Goal: Information Seeking & Learning: Learn about a topic

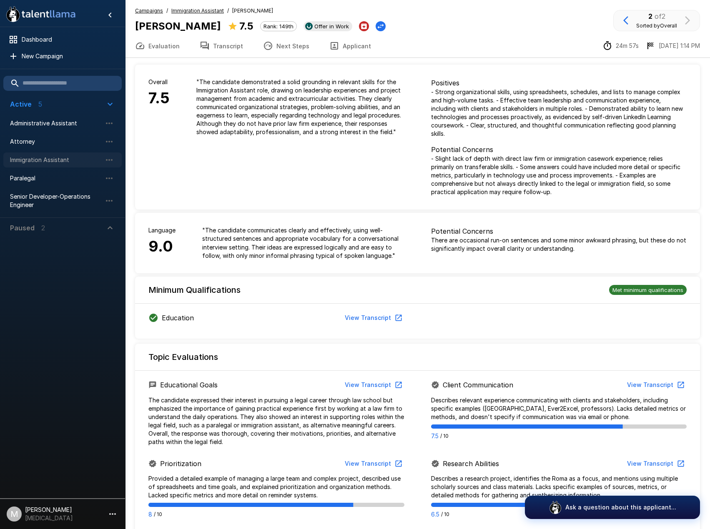
click at [32, 160] on span "Immigration Assistant" at bounding box center [56, 160] width 92 height 8
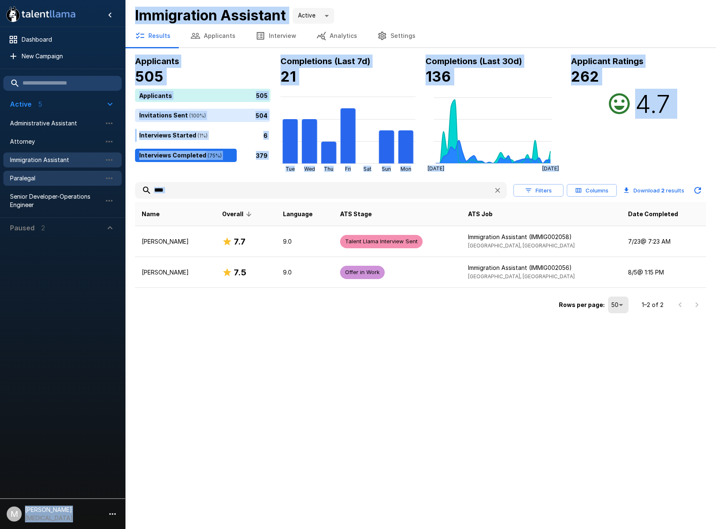
drag, startPoint x: 281, startPoint y: 199, endPoint x: 59, endPoint y: 178, distance: 223.1
click at [125, 178] on div ".st0{fill:#FFFFFF;} .st1{fill:#76a4ed;} Dashboard New Campaign Active 5 Adminis…" at bounding box center [420, 158] width 591 height 316
click at [253, 197] on input "****" at bounding box center [311, 190] width 352 height 15
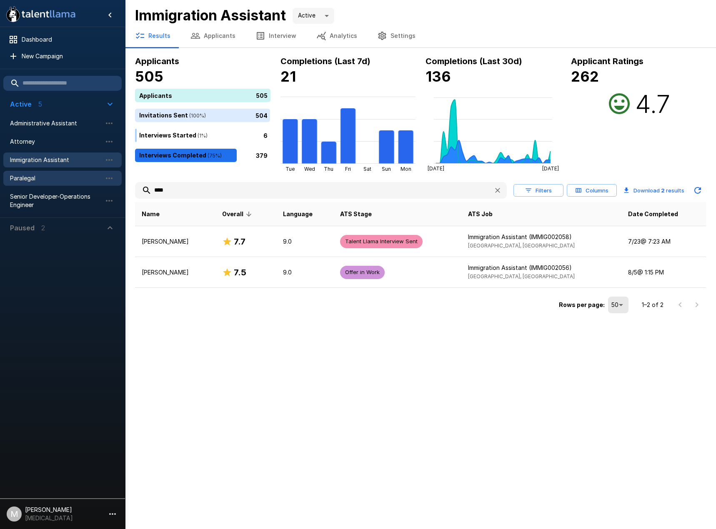
drag, startPoint x: 206, startPoint y: 195, endPoint x: 49, endPoint y: 184, distance: 157.4
click at [125, 188] on div ".st0{fill:#FFFFFF;} .st1{fill:#76a4ed;} Dashboard New Campaign Active 5 Adminis…" at bounding box center [420, 158] width 591 height 316
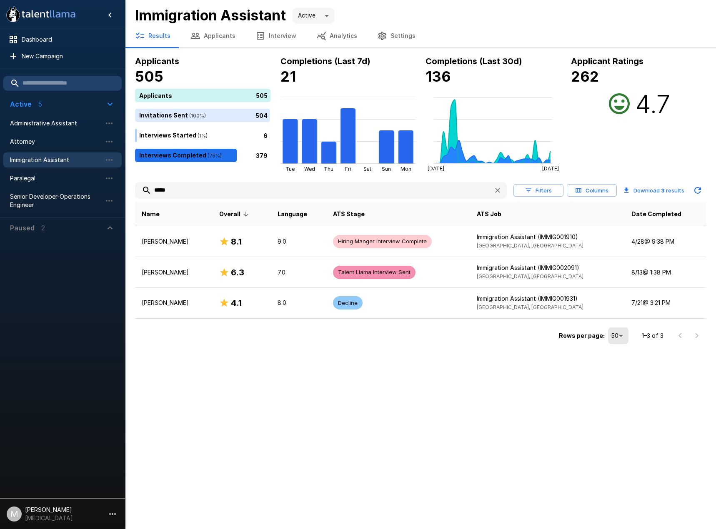
type input "*****"
click at [165, 388] on div ".st0{fill:#FFFFFF;} .st1{fill:#76a4ed;} Dashboard New Campaign Active 5 Adminis…" at bounding box center [358, 264] width 716 height 529
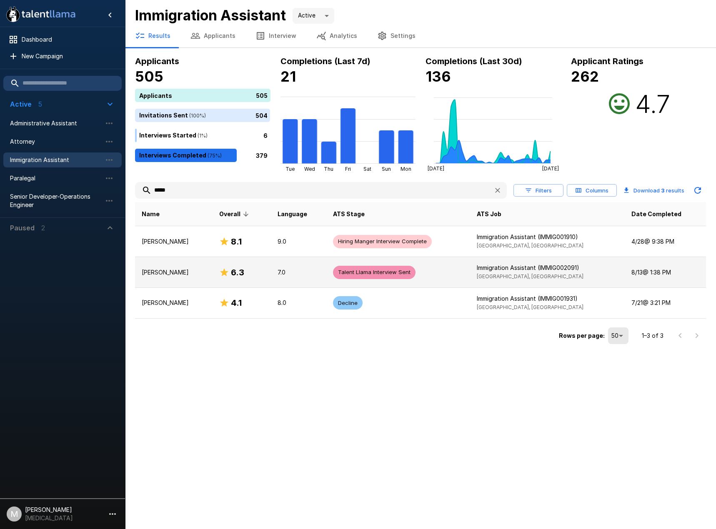
click at [198, 276] on p "[PERSON_NAME]" at bounding box center [174, 272] width 64 height 8
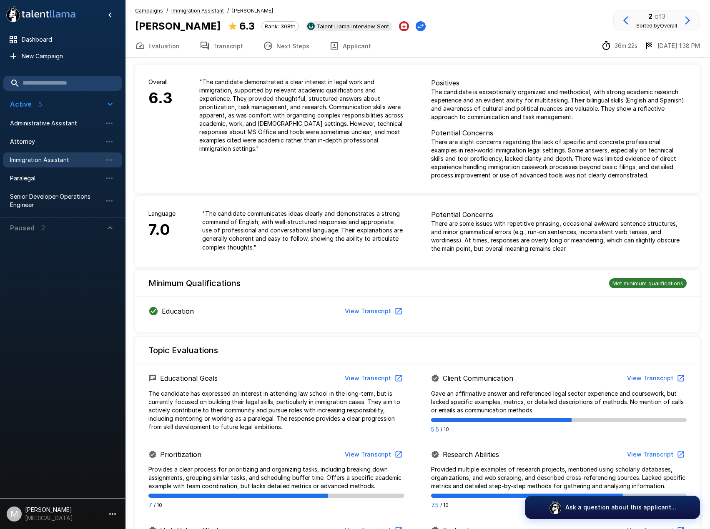
click at [331, 55] on button "Applicant" at bounding box center [350, 45] width 62 height 23
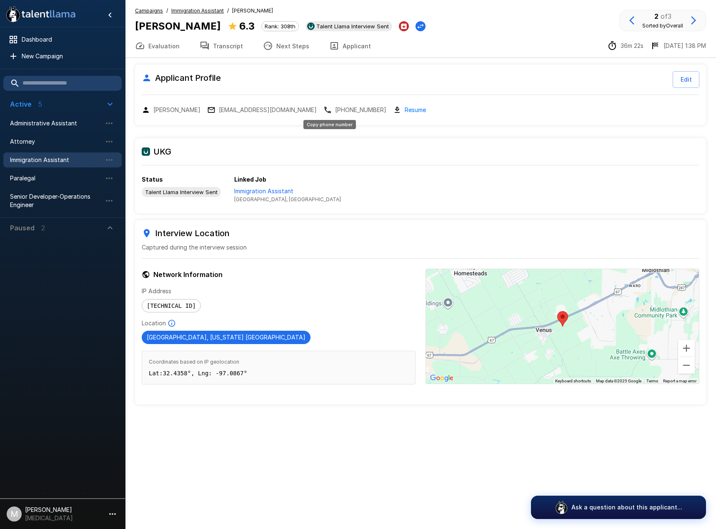
drag, startPoint x: 343, startPoint y: 110, endPoint x: 247, endPoint y: 51, distance: 112.4
click at [343, 110] on p "[PHONE_NUMBER]" at bounding box center [360, 110] width 51 height 8
click at [241, 48] on button "Transcript" at bounding box center [221, 45] width 63 height 23
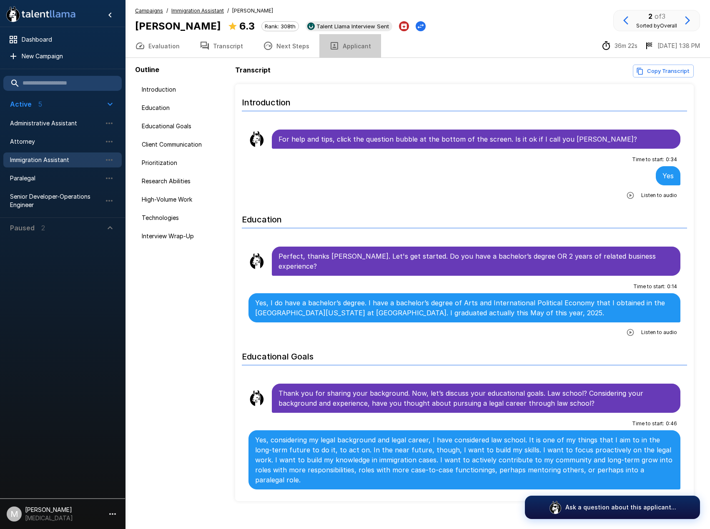
click at [351, 41] on button "Applicant" at bounding box center [350, 45] width 62 height 23
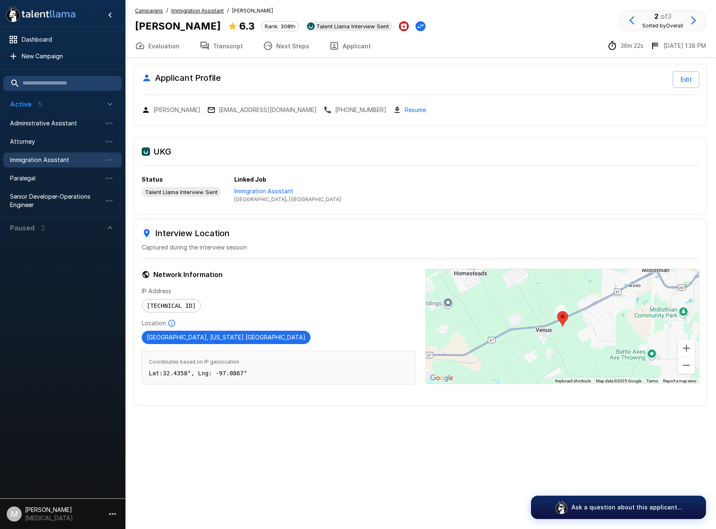
drag, startPoint x: 208, startPoint y: 50, endPoint x: 235, endPoint y: 53, distance: 27.8
click at [208, 50] on button "Transcript" at bounding box center [221, 45] width 63 height 23
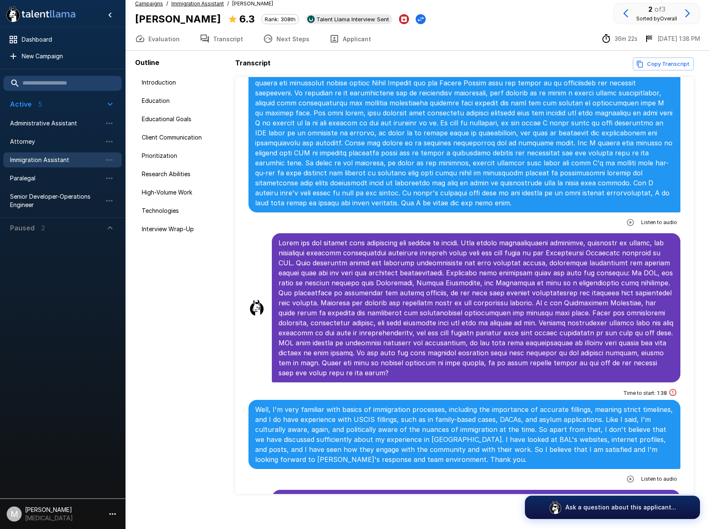
scroll to position [12, 0]
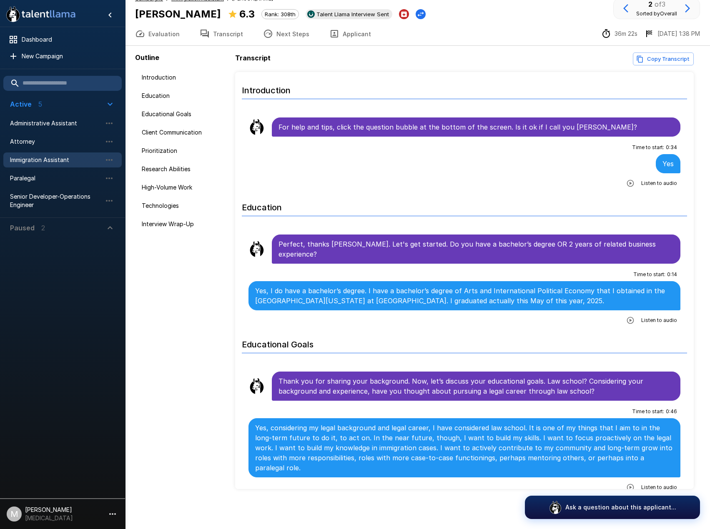
click at [530, 76] on li "Introduction" at bounding box center [464, 90] width 445 height 30
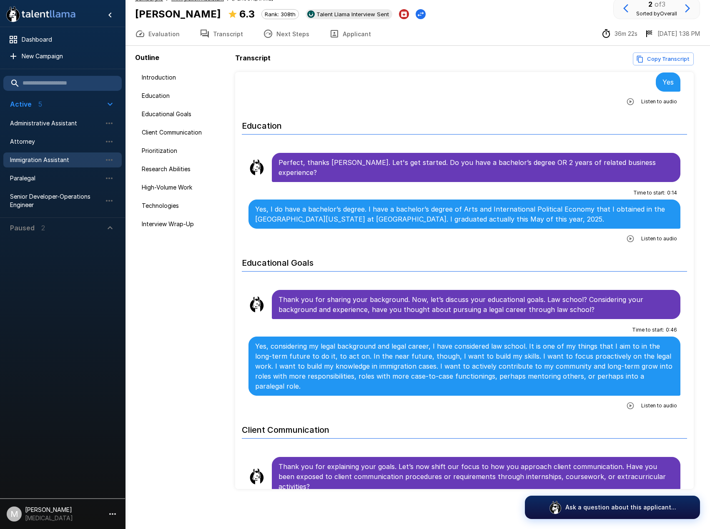
scroll to position [83, 0]
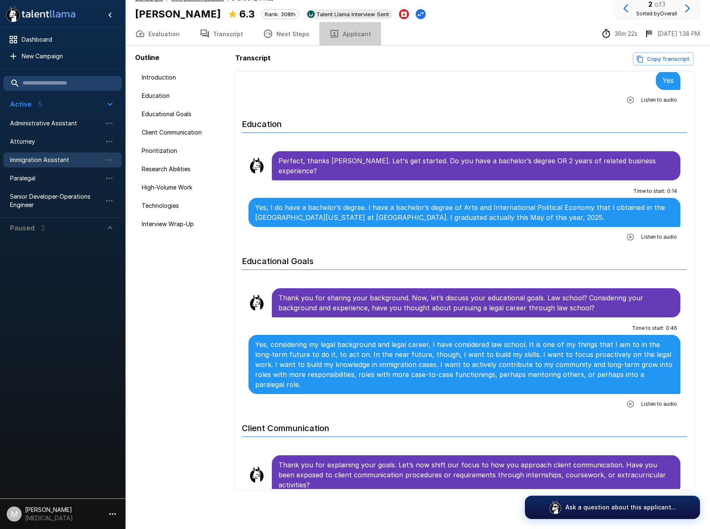
click at [355, 35] on button "Applicant" at bounding box center [350, 33] width 62 height 23
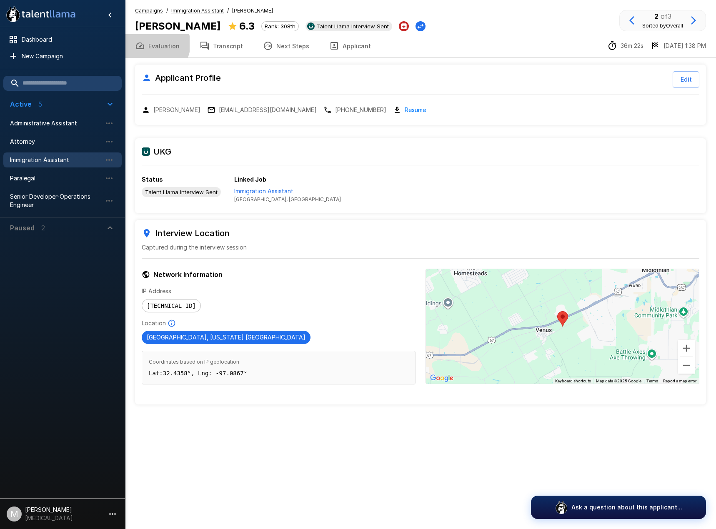
click at [153, 44] on button "Evaluation" at bounding box center [157, 45] width 65 height 23
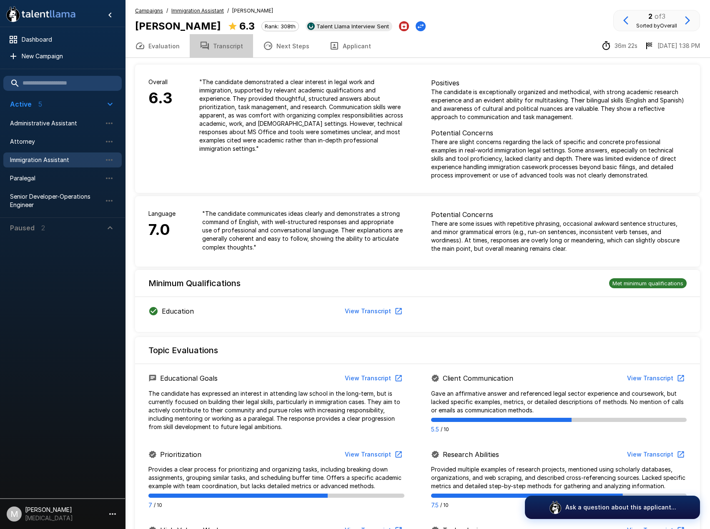
click at [237, 42] on button "Transcript" at bounding box center [221, 45] width 63 height 23
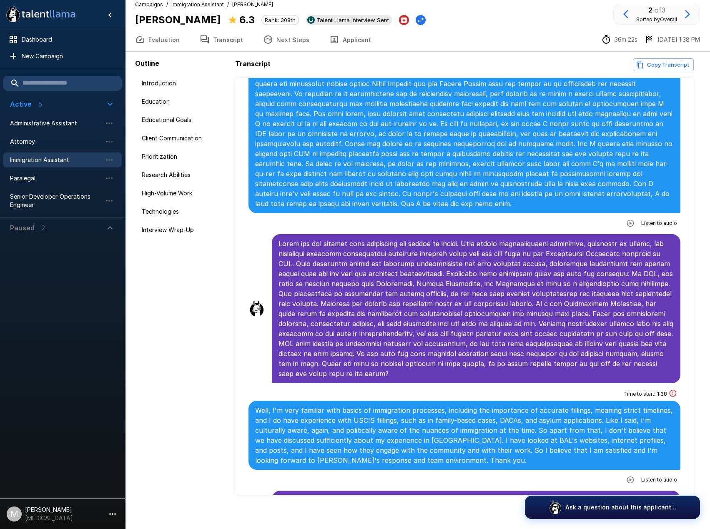
scroll to position [12, 0]
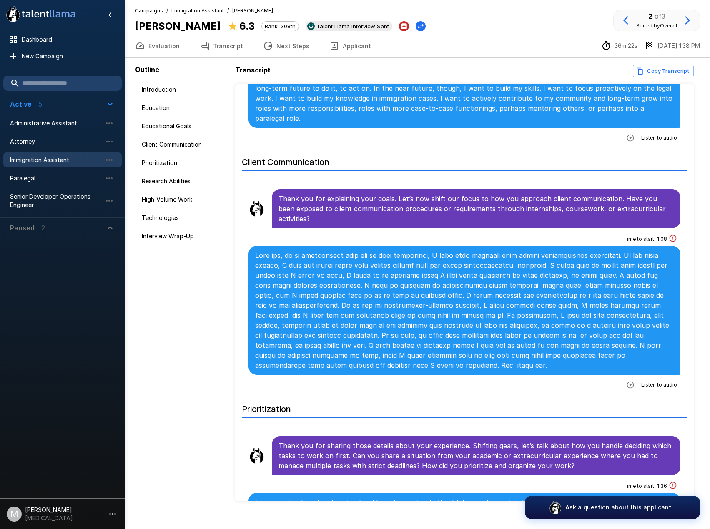
scroll to position [417, 0]
